Goal: Task Accomplishment & Management: Use online tool/utility

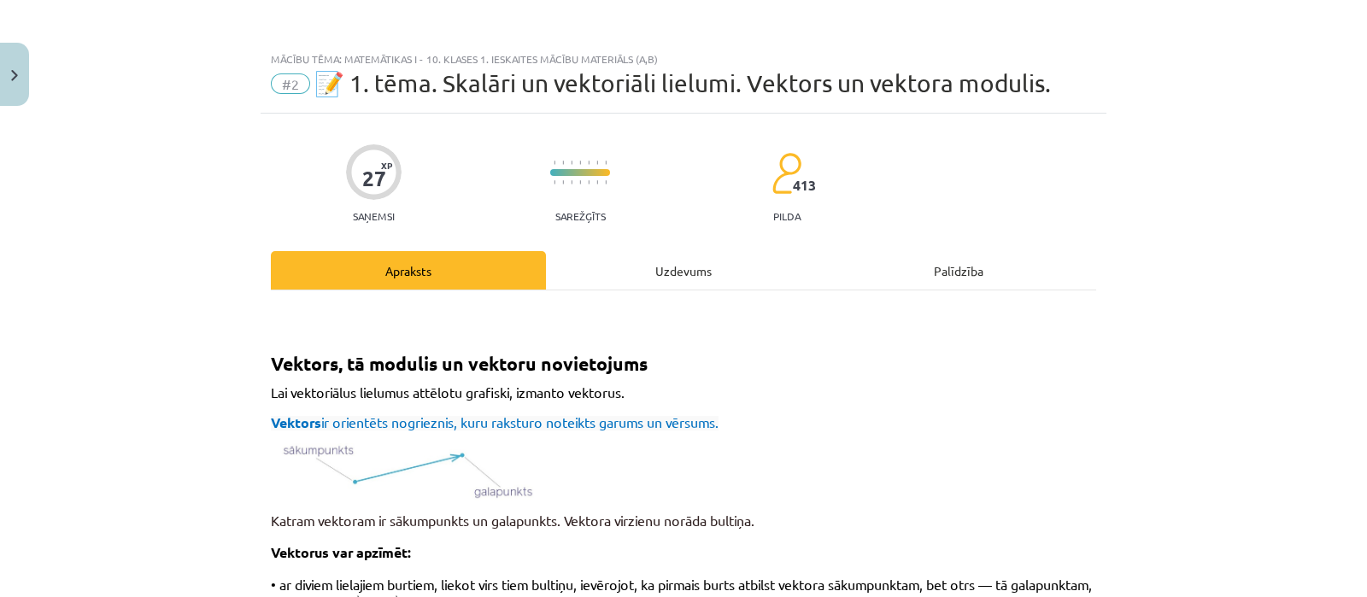
scroll to position [1999, 0]
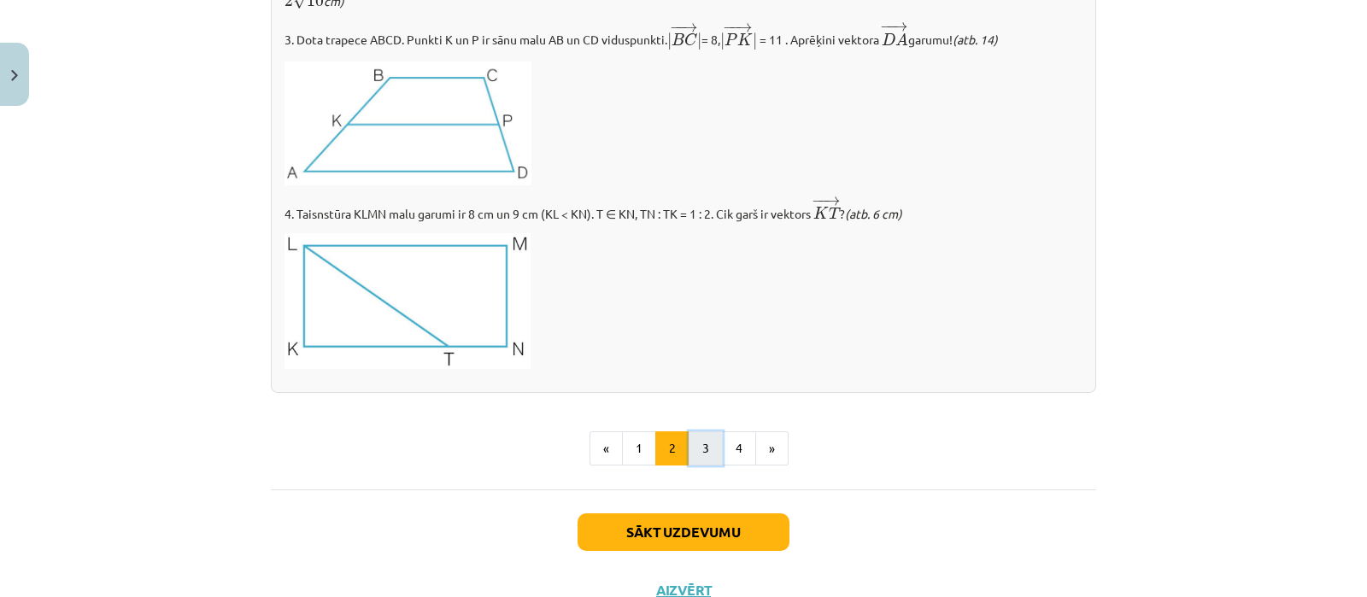
click at [704, 451] on button "3" at bounding box center [706, 448] width 34 height 34
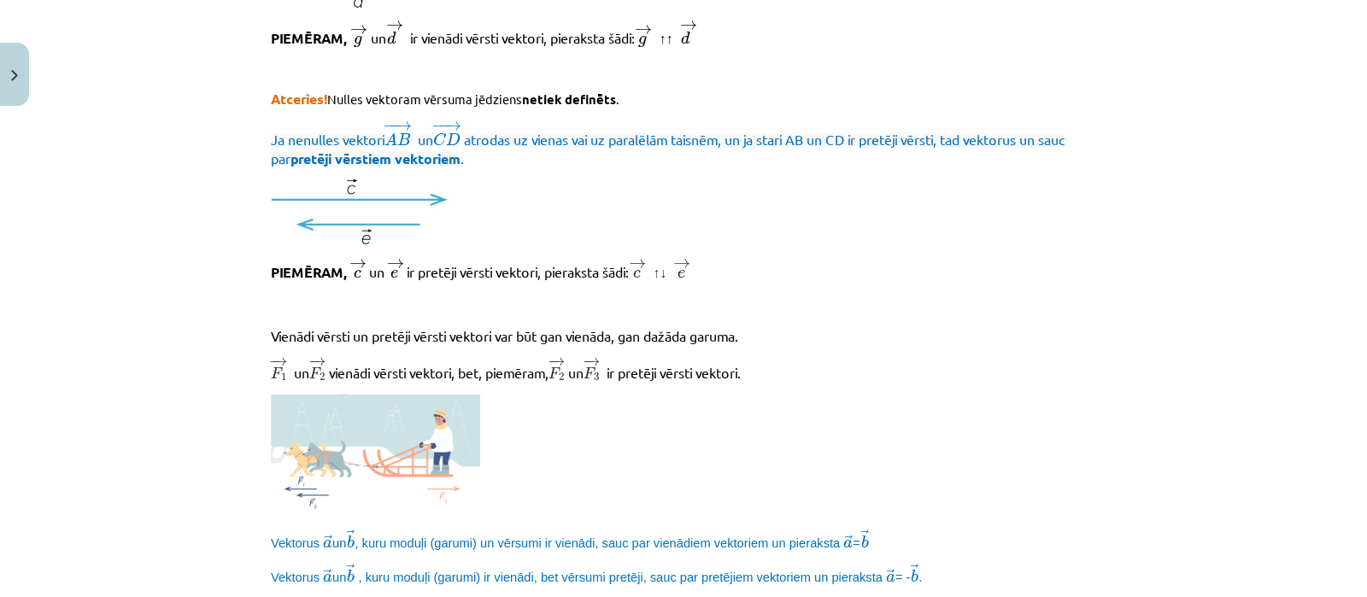
scroll to position [717, 0]
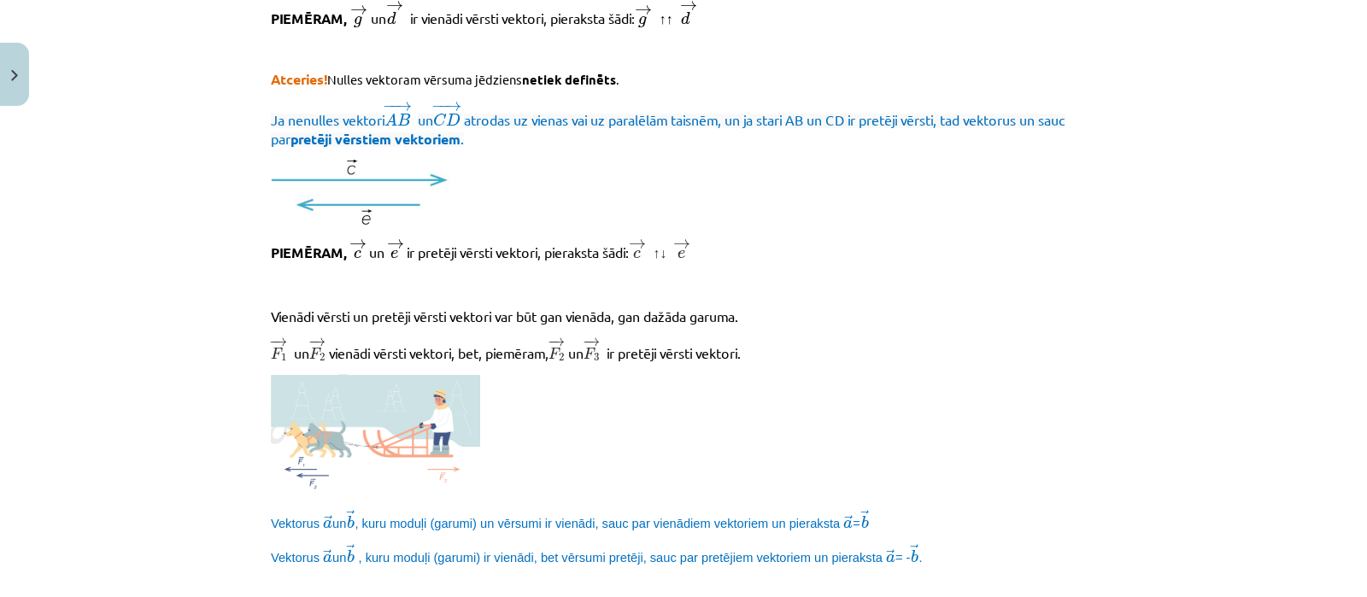
click at [346, 432] on img at bounding box center [376, 436] width 210 height 124
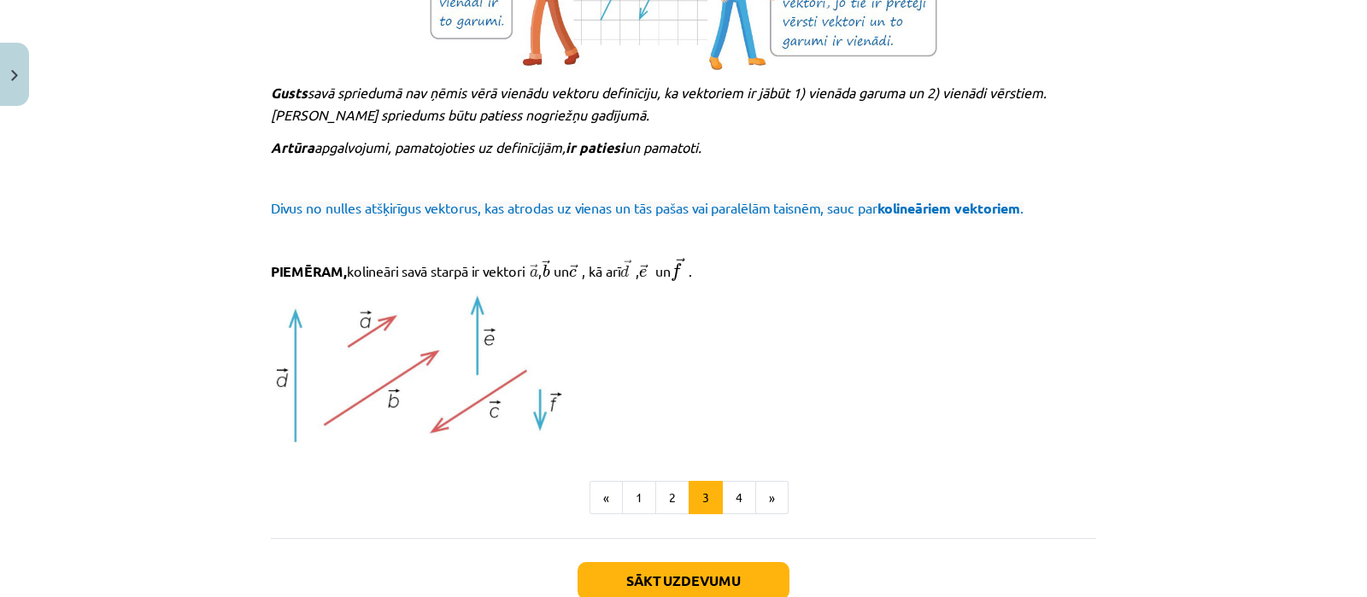
scroll to position [1799, 0]
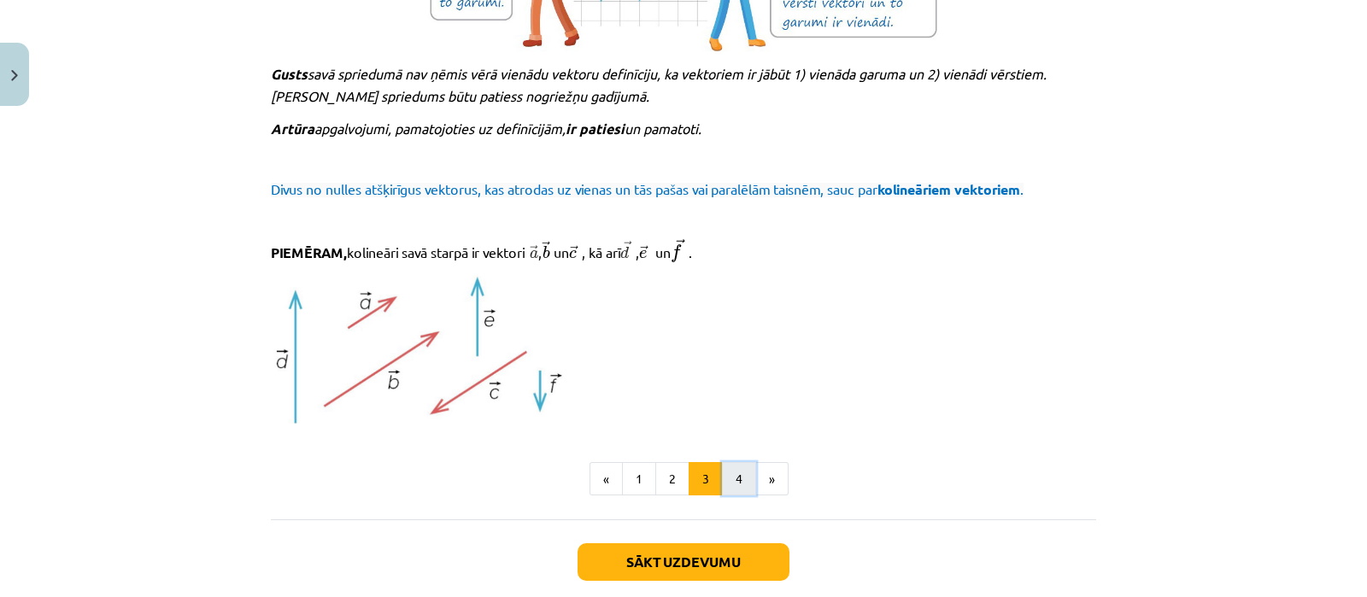
click at [732, 475] on button "4" at bounding box center [739, 479] width 34 height 34
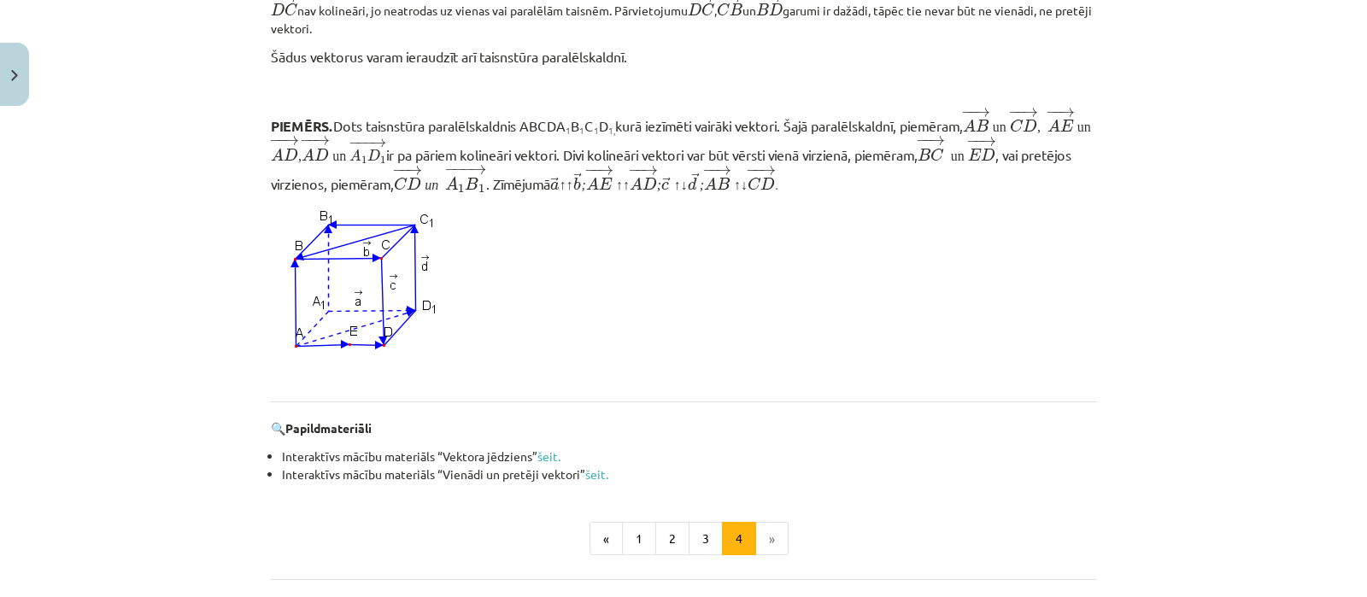
scroll to position [1635, 0]
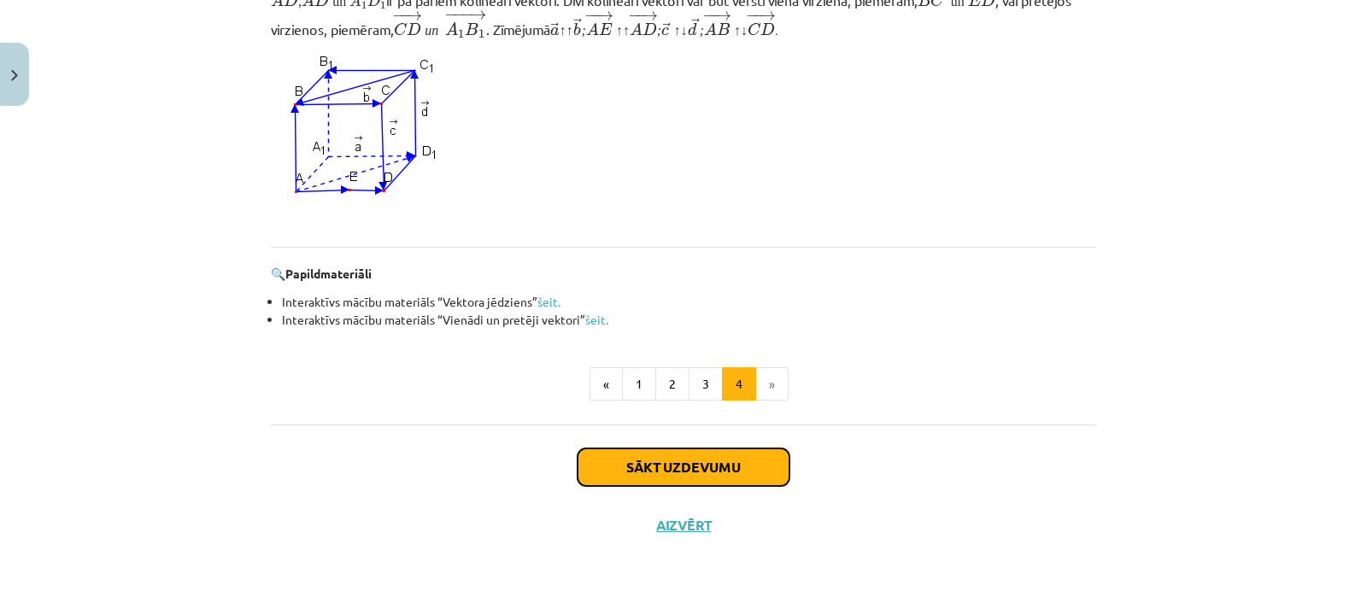
click at [705, 465] on button "Sākt uzdevumu" at bounding box center [684, 468] width 212 height 38
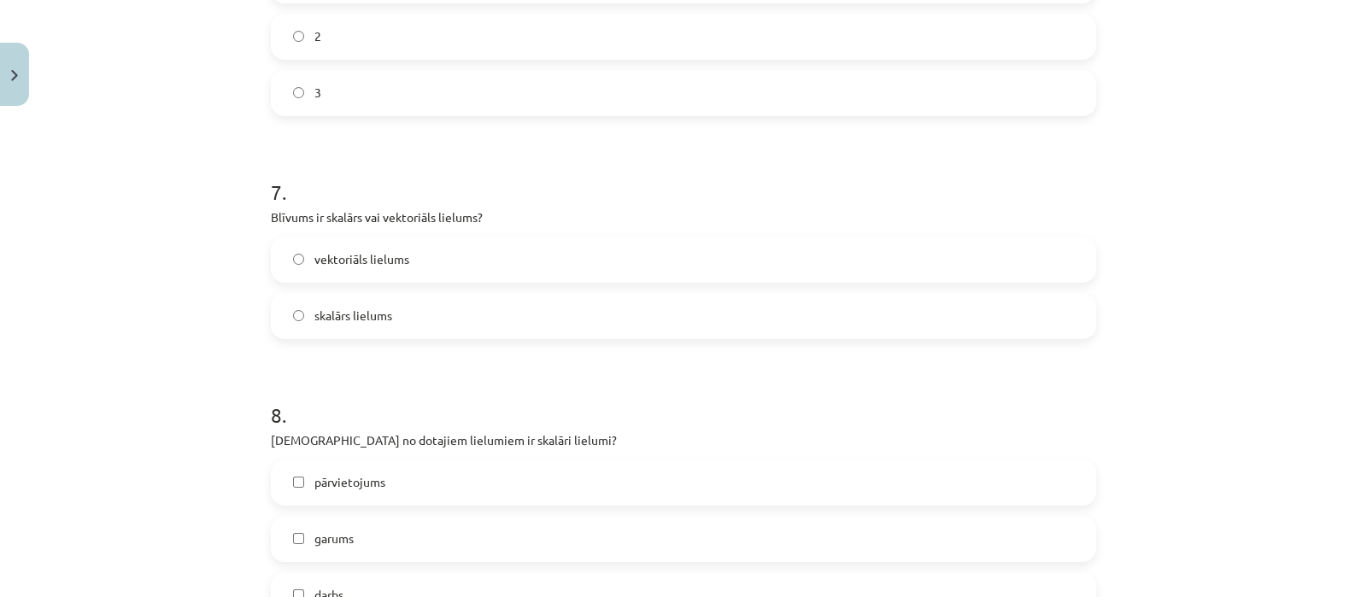
scroll to position [3374, 0]
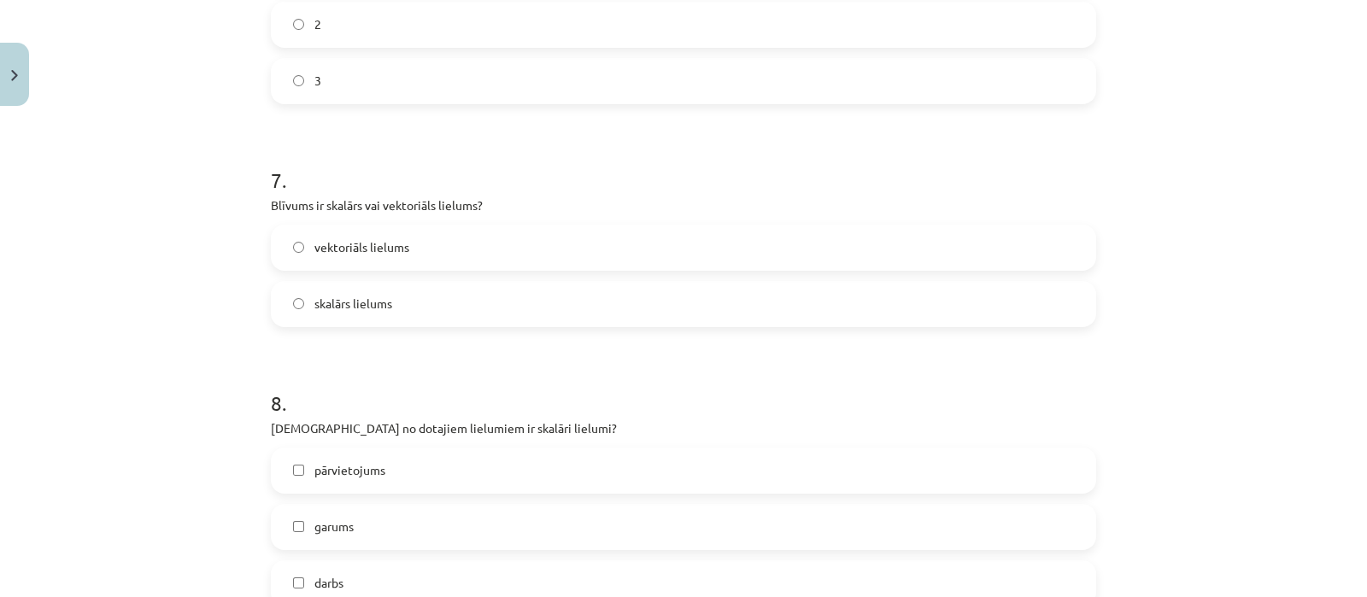
click at [328, 308] on span "skalārs lielums" at bounding box center [353, 304] width 78 height 18
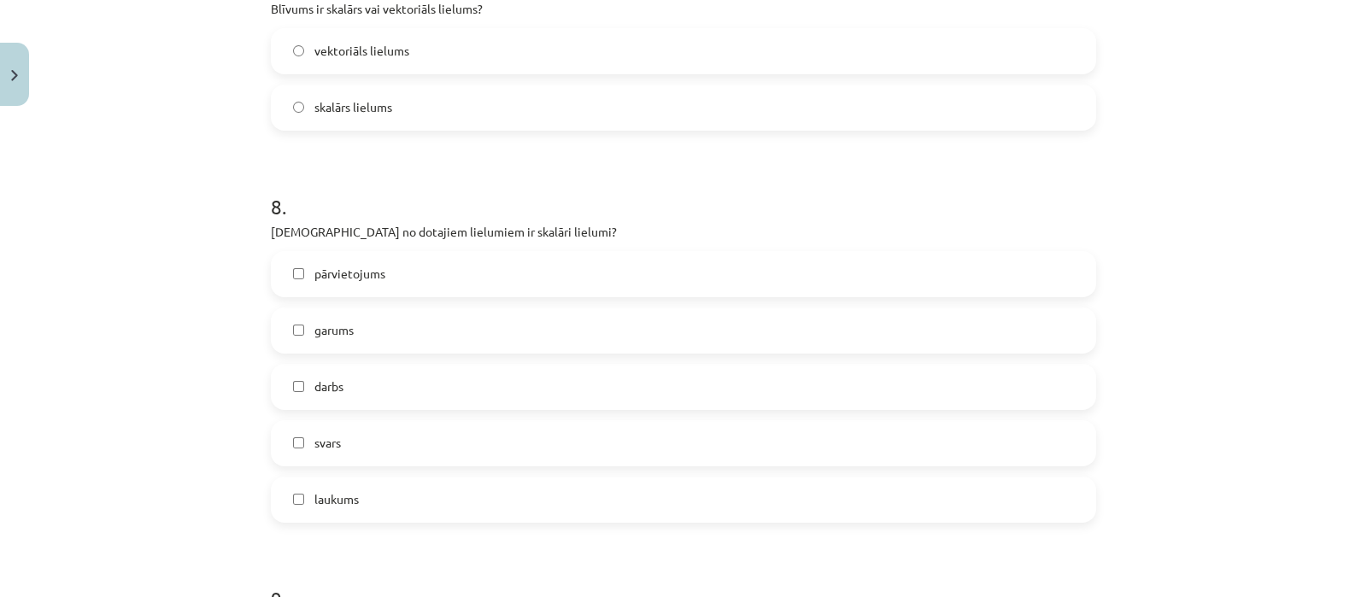
scroll to position [3589, 0]
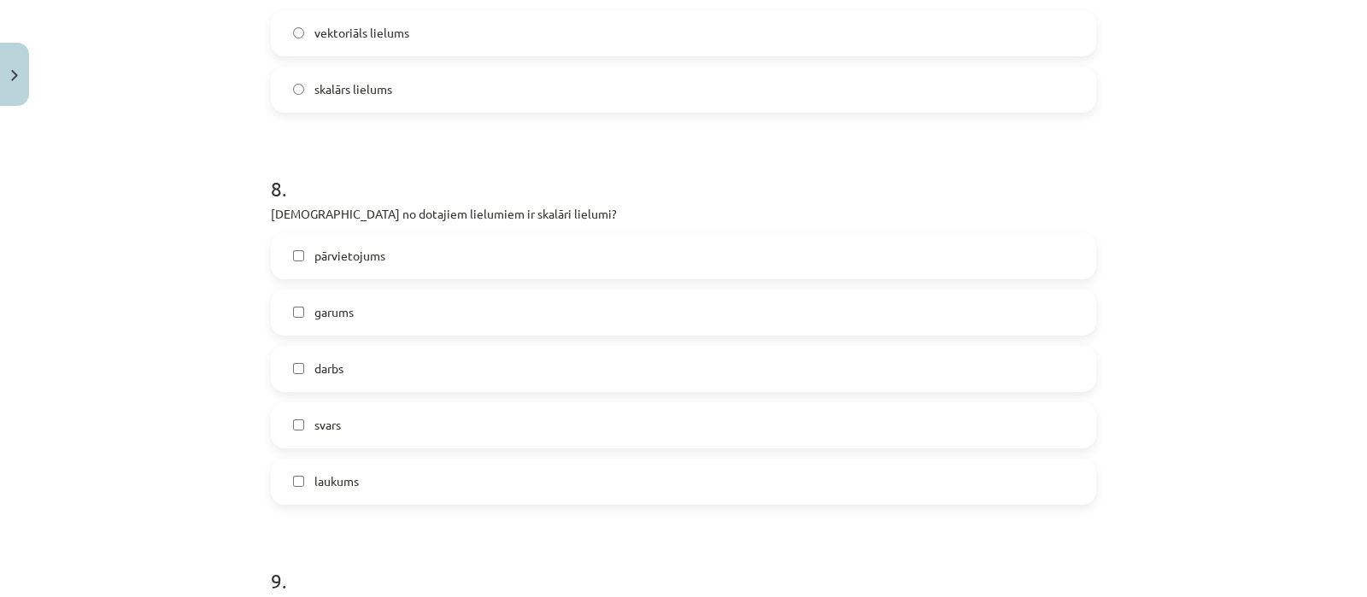
click at [291, 488] on label "laukums" at bounding box center [684, 482] width 822 height 43
click at [322, 375] on span "darbs" at bounding box center [328, 369] width 29 height 18
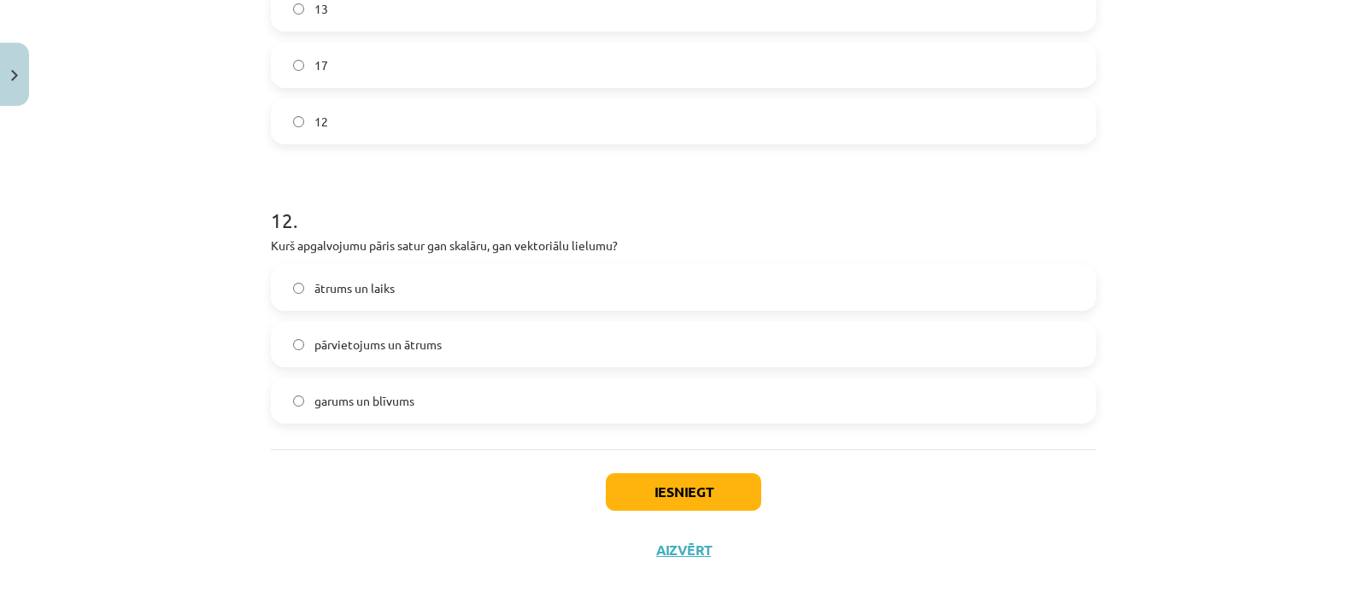
scroll to position [5593, 0]
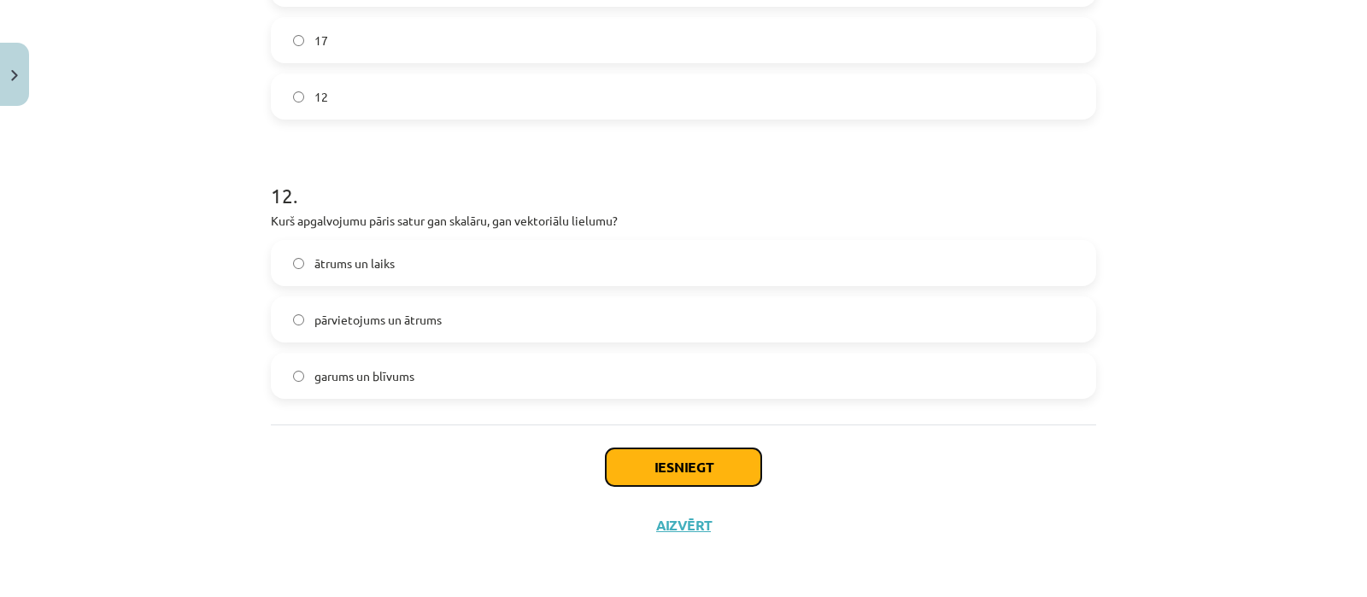
click at [691, 473] on button "Iesniegt" at bounding box center [684, 468] width 156 height 38
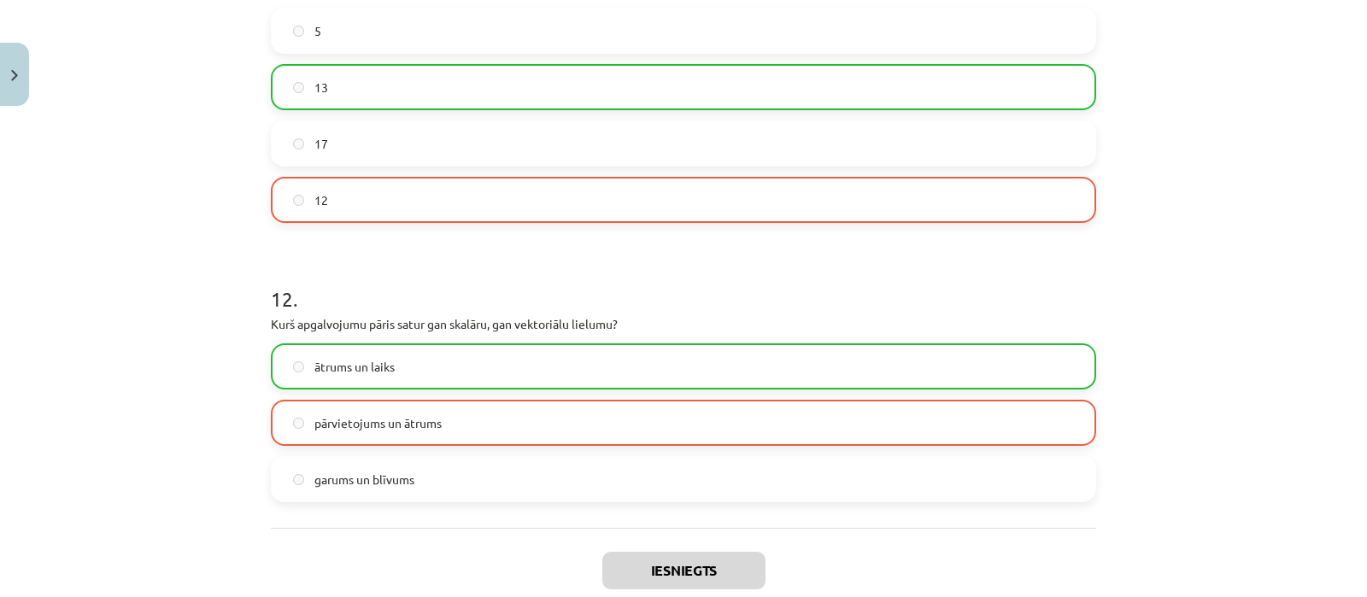
scroll to position [5647, 0]
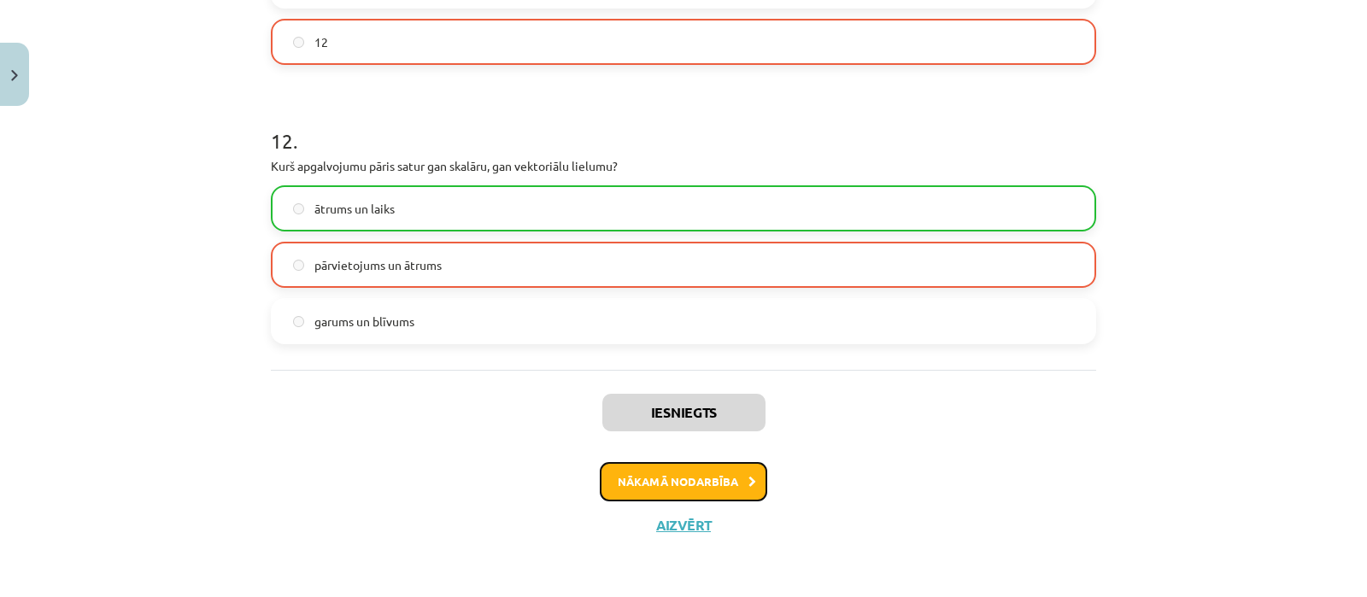
click at [686, 489] on button "Nākamā nodarbība" at bounding box center [683, 481] width 167 height 39
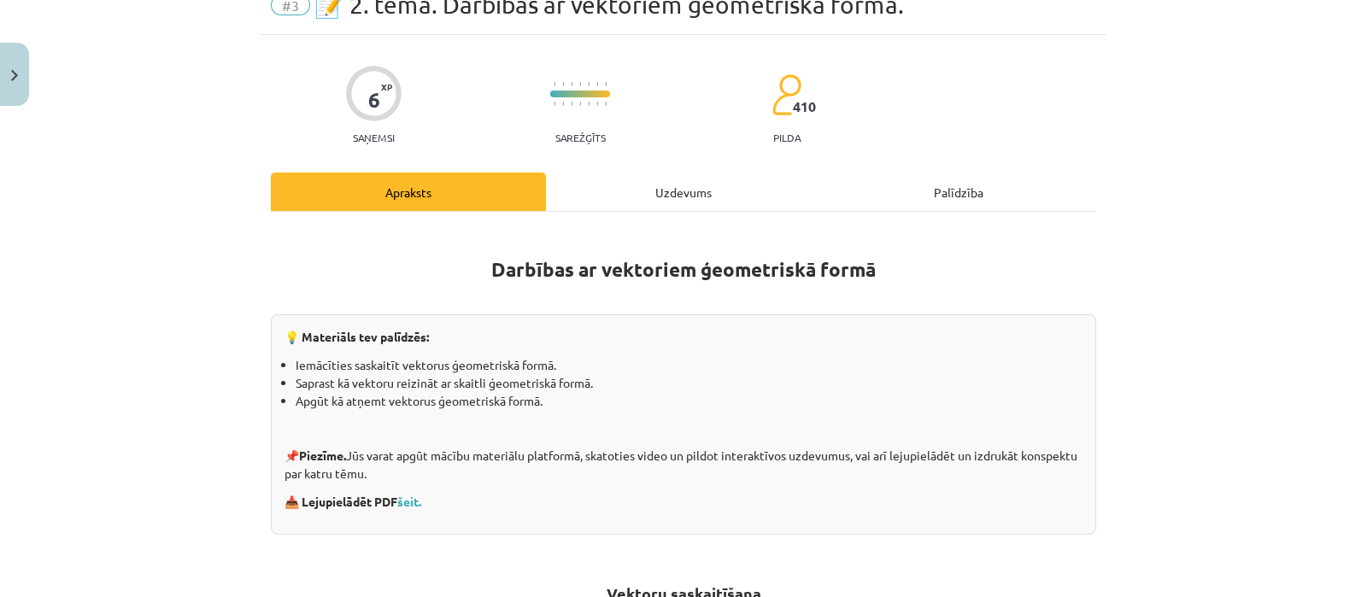
scroll to position [42, 0]
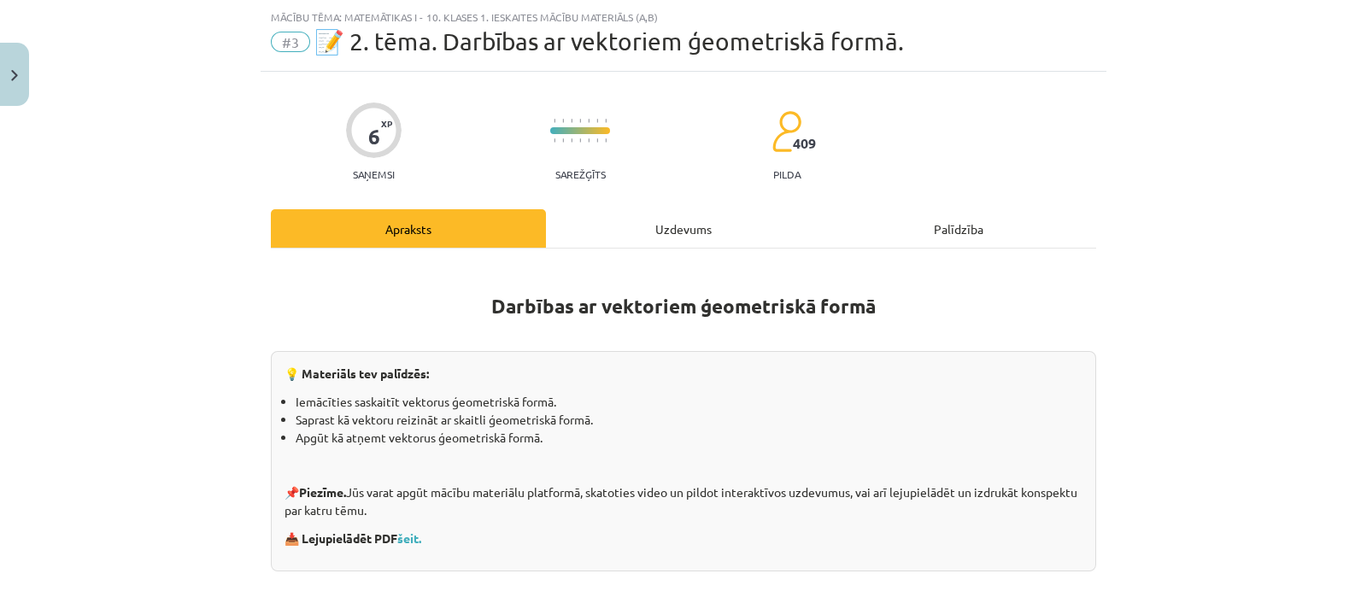
click at [1028, 209] on div "Palīdzība" at bounding box center [958, 228] width 275 height 38
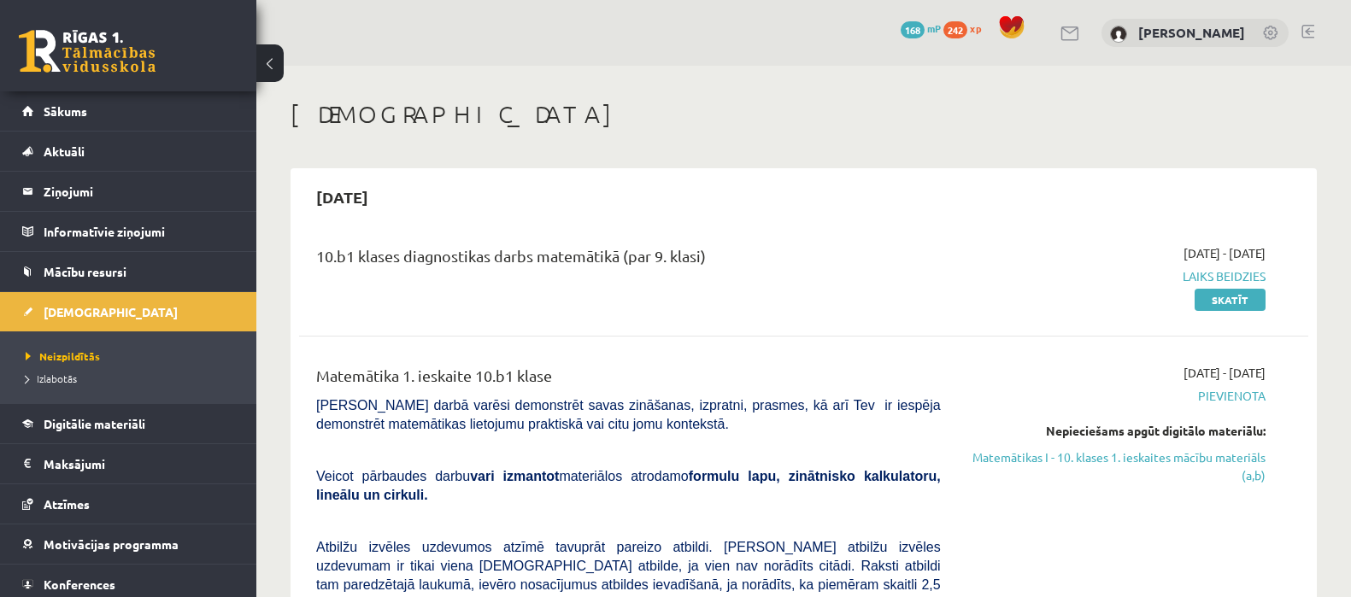
scroll to position [128, 0]
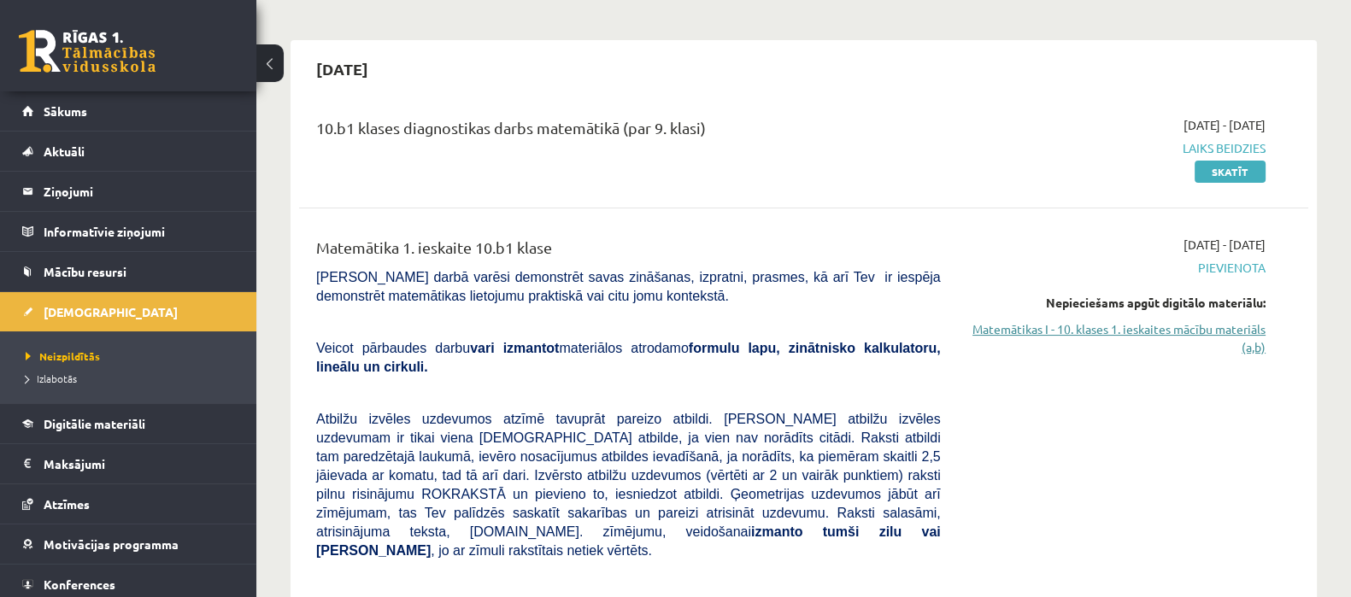
click at [1168, 327] on link "Matemātikas I - 10. klases 1. ieskaites mācību materiāls (a,b)" at bounding box center [1115, 338] width 299 height 36
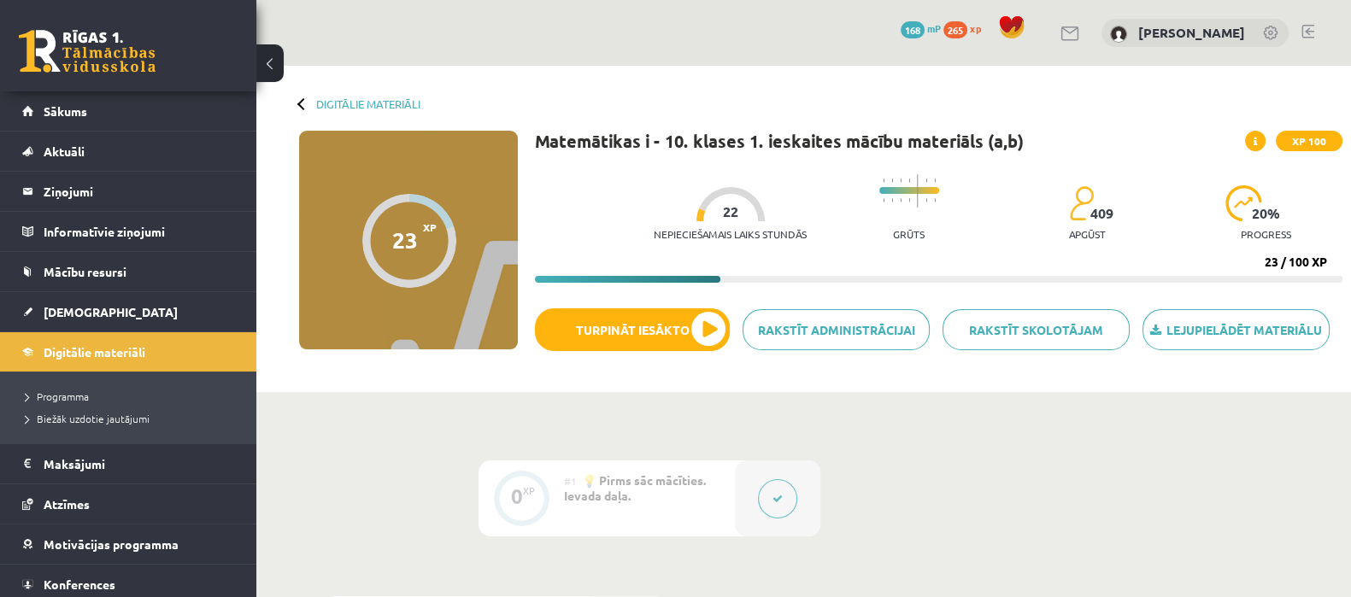
click at [1308, 31] on link at bounding box center [1307, 32] width 13 height 14
